Goal: Check status: Check status

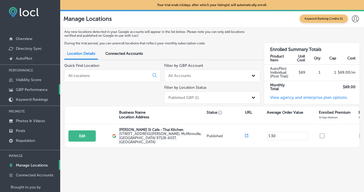
click at [34, 90] on p "GBP Performance" at bounding box center [32, 89] width 32 height 5
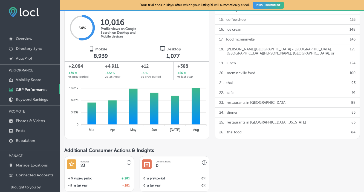
scroll to position [344, 0]
click at [41, 80] on p "Visibility Score" at bounding box center [28, 79] width 25 height 5
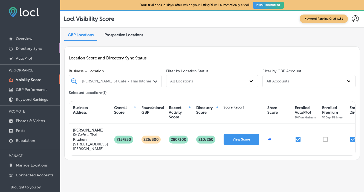
click at [30, 46] on p "Directory Sync" at bounding box center [29, 48] width 26 height 5
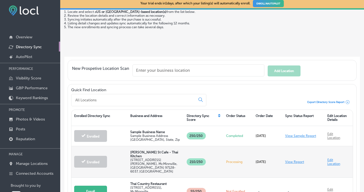
scroll to position [2, 0]
click at [297, 160] on link "View Report" at bounding box center [294, 162] width 19 height 4
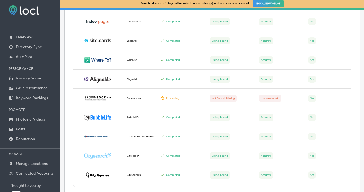
scroll to position [1002, 0]
